Goal: Task Accomplishment & Management: Use online tool/utility

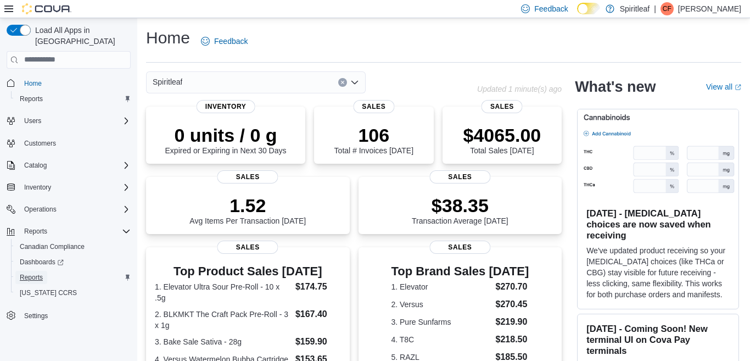
click at [23, 273] on span "Reports" at bounding box center [31, 277] width 23 height 9
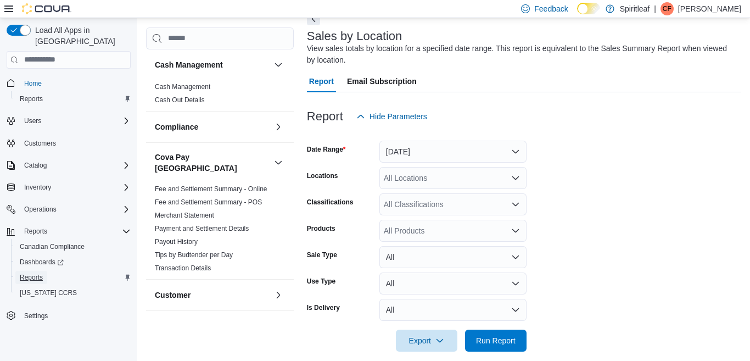
scroll to position [72, 0]
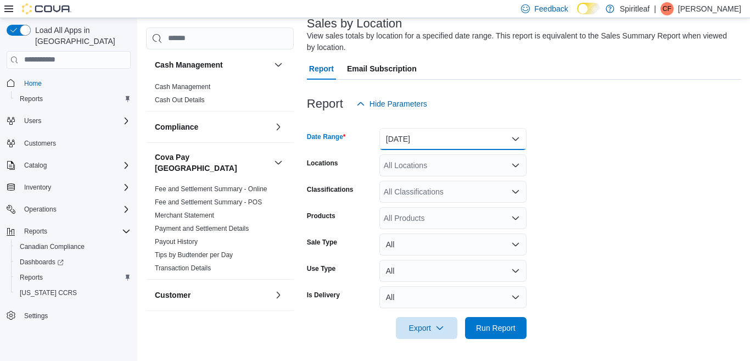
click at [516, 136] on button "Yesterday" at bounding box center [453, 139] width 147 height 22
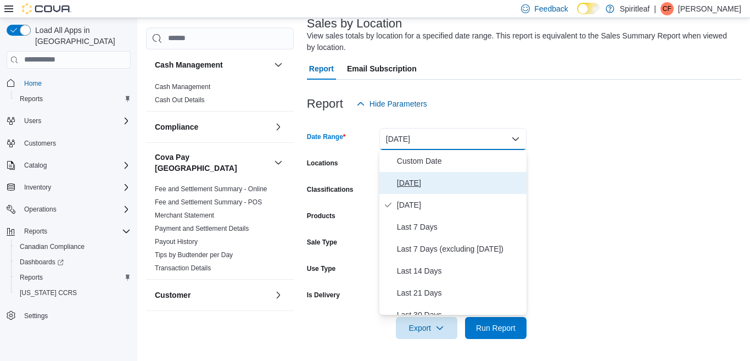
click at [403, 183] on span "Today" at bounding box center [459, 182] width 125 height 13
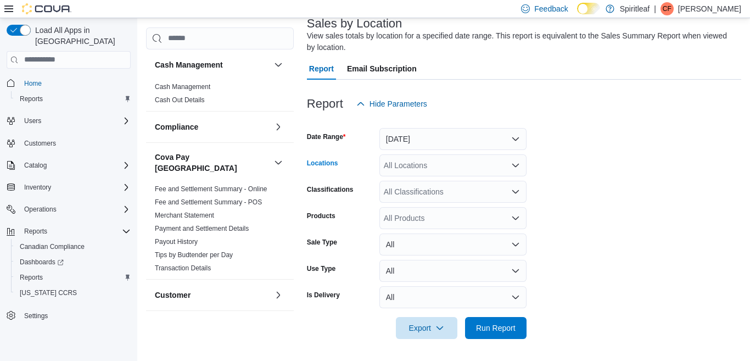
click at [410, 166] on div "All Locations" at bounding box center [453, 165] width 147 height 22
type input "***"
click at [449, 181] on span "300 - Moose Jaw" at bounding box center [449, 183] width 59 height 11
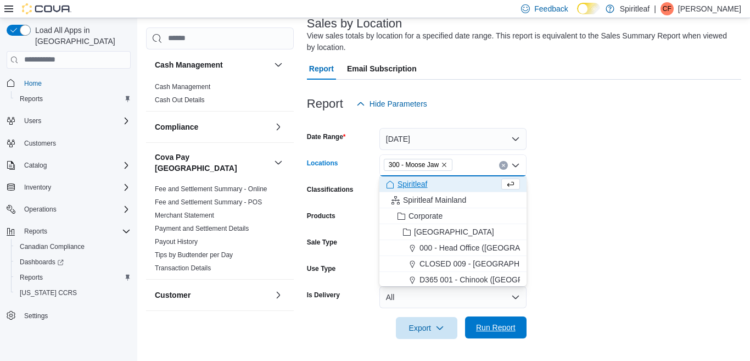
click at [496, 327] on span "Run Report" at bounding box center [496, 327] width 40 height 11
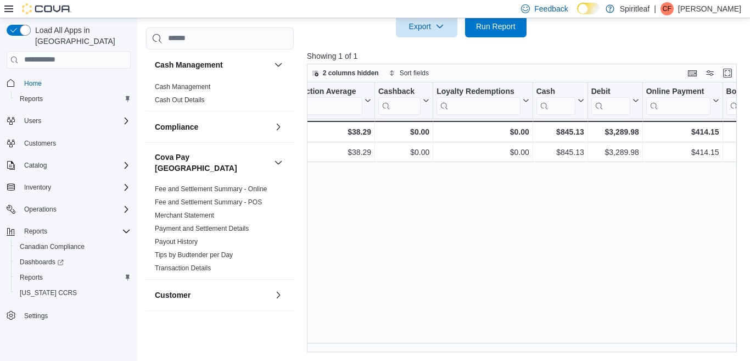
scroll to position [0, 1177]
